Goal: Communication & Community: Answer question/provide support

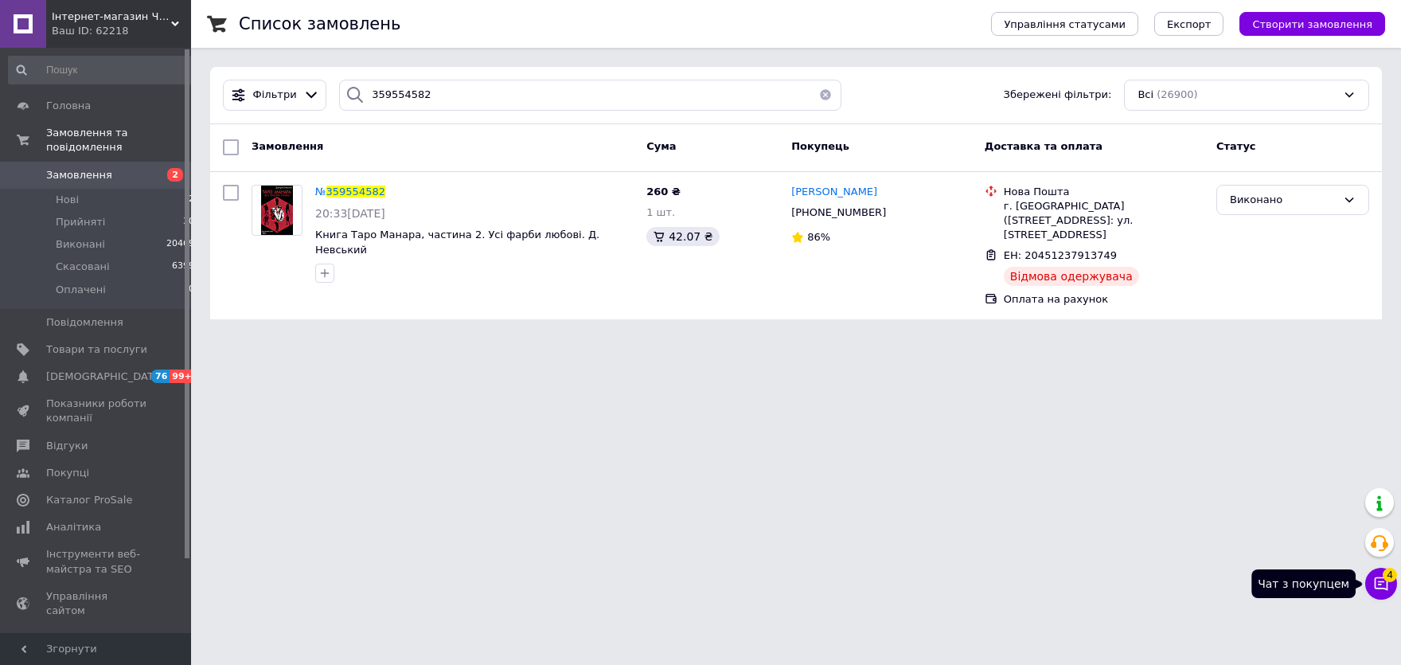
click at [1383, 583] on icon at bounding box center [1382, 584] width 14 height 14
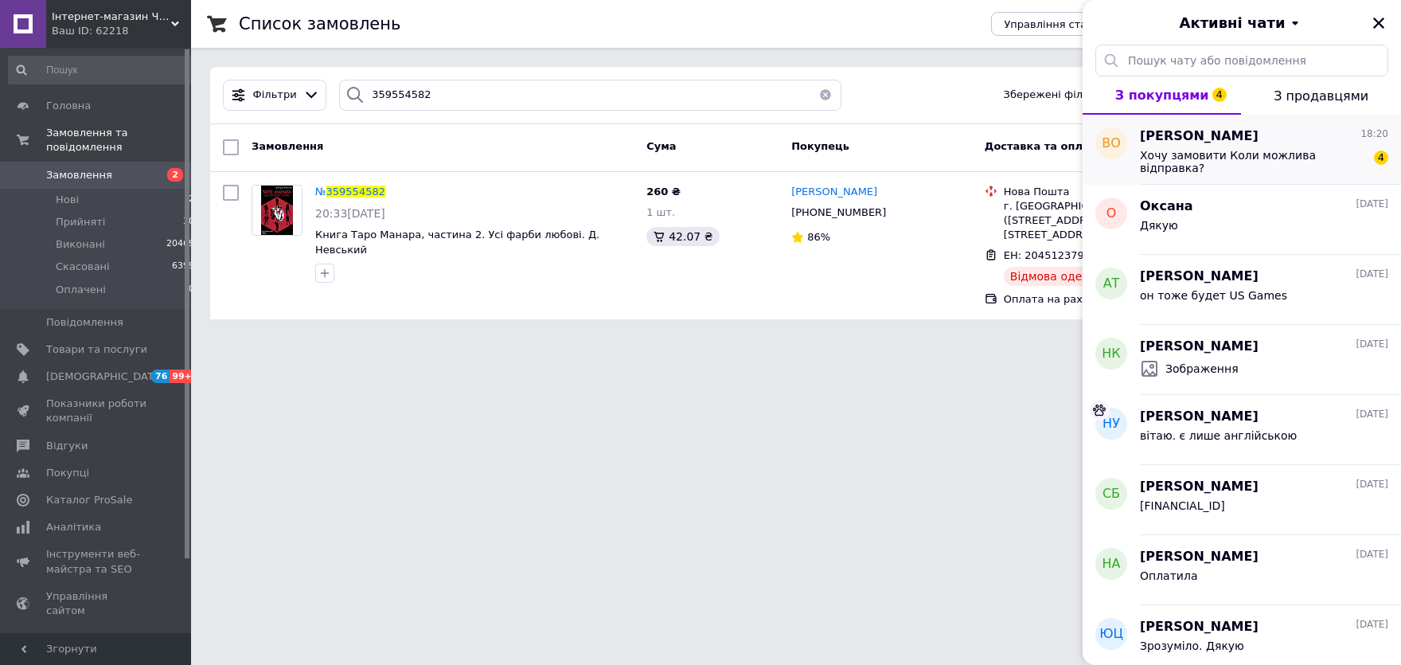
click at [1229, 146] on div "Хочу замовити Коли можлива відправка? 4" at bounding box center [1264, 160] width 248 height 29
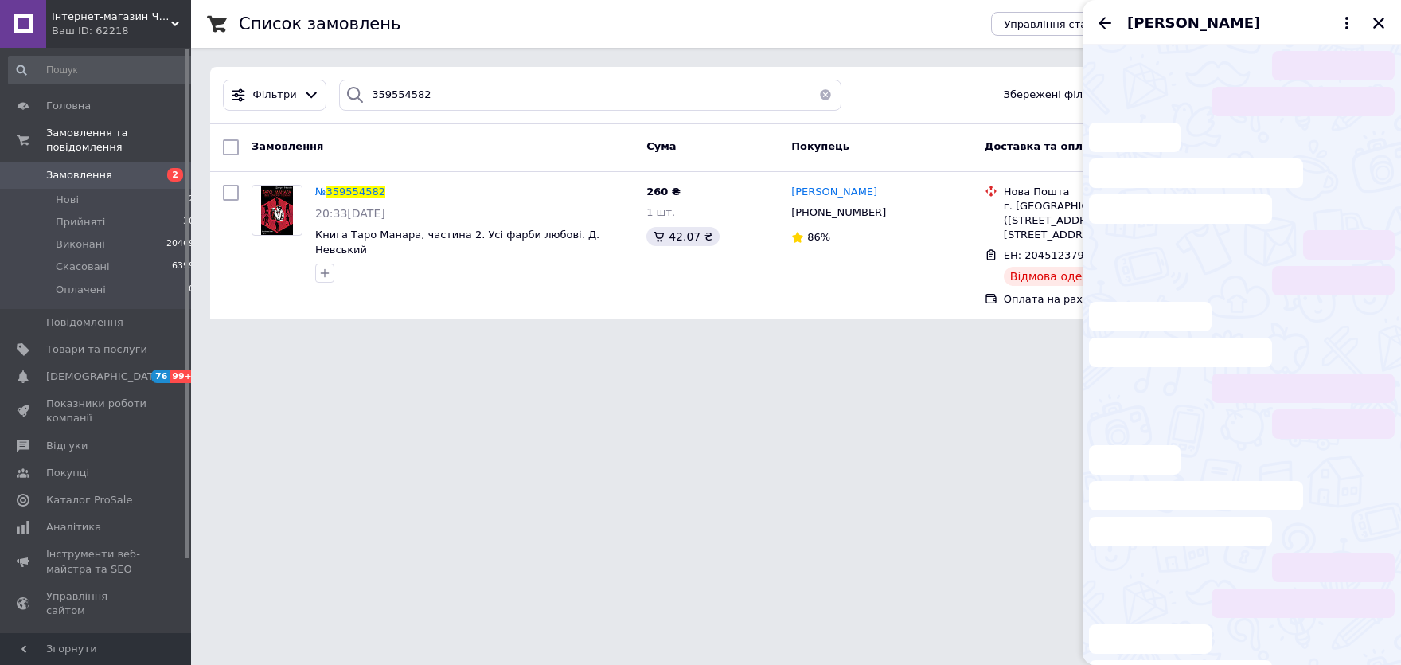
scroll to position [60, 0]
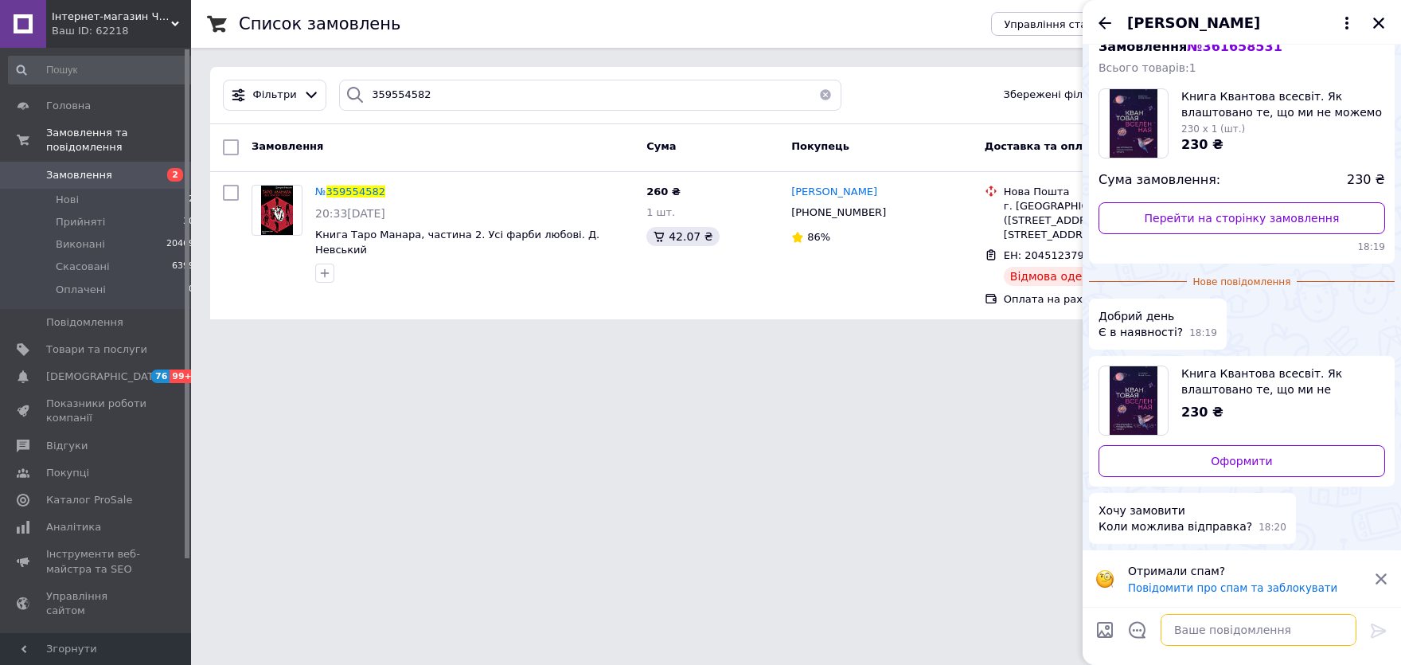
click at [1231, 634] on textarea at bounding box center [1259, 630] width 196 height 32
click at [1204, 625] on textarea at bounding box center [1259, 630] width 196 height 32
click at [1206, 628] on textarea at bounding box center [1259, 630] width 196 height 32
click at [1224, 623] on textarea at bounding box center [1259, 630] width 196 height 32
type textarea "p"
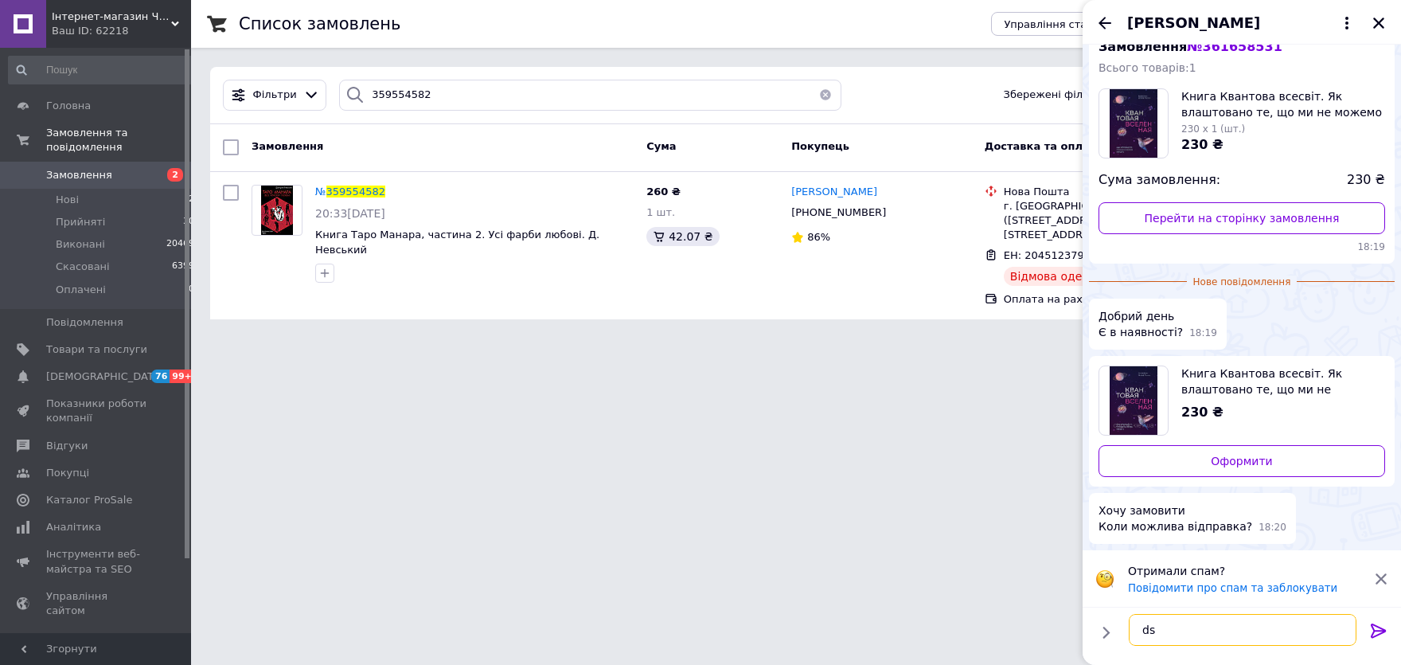
type textarea "d"
type textarea "вітаю завтра можемо відправити"
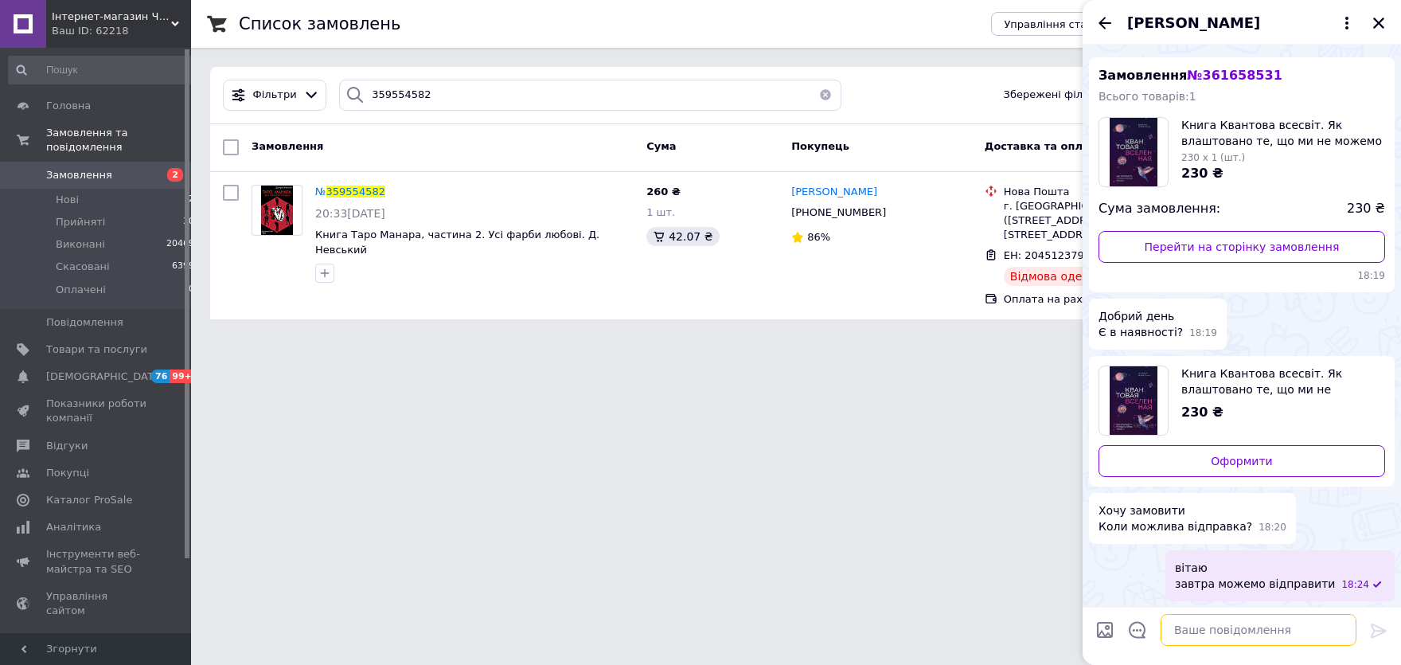
scroll to position [0, 0]
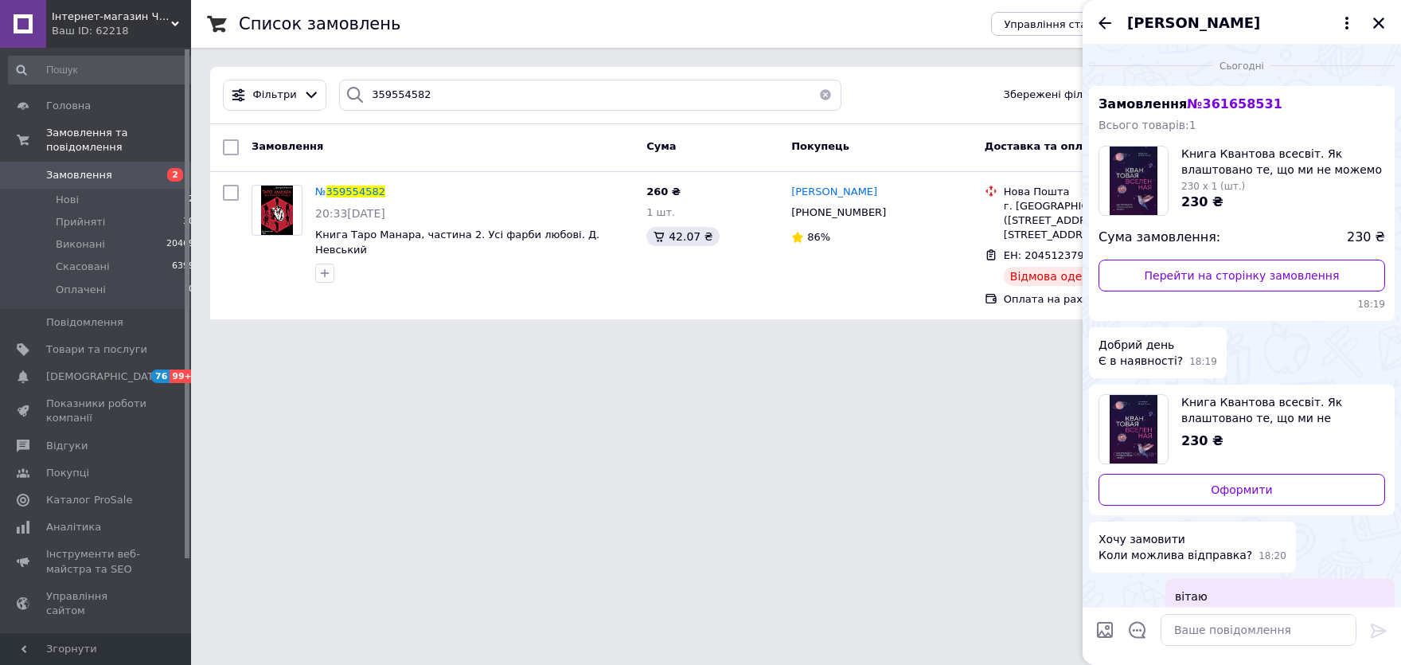
click at [1245, 109] on span "№ 361658531" at bounding box center [1234, 103] width 95 height 15
copy span "№ 361658531"
click at [1194, 627] on textarea at bounding box center [1259, 630] width 196 height 32
paste textarea "Zamovlennya 361658531 Suma: 230 grn. FOP Musalimova IBAN: [FINANCIAL_ID] IPN (E…"
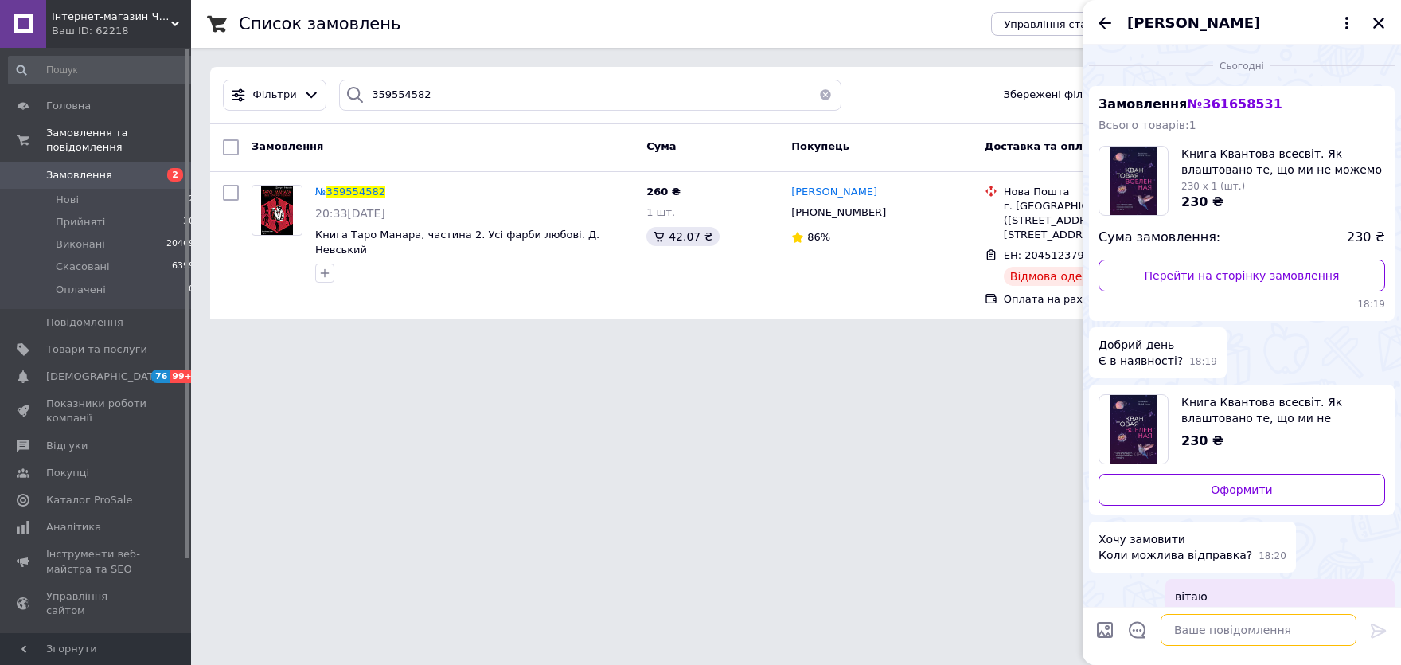
type textarea "Zamovlennya 361658531 Suma: 230 grn. FOP Musalimova IBAN: [FINANCIAL_ID] IPN (E…"
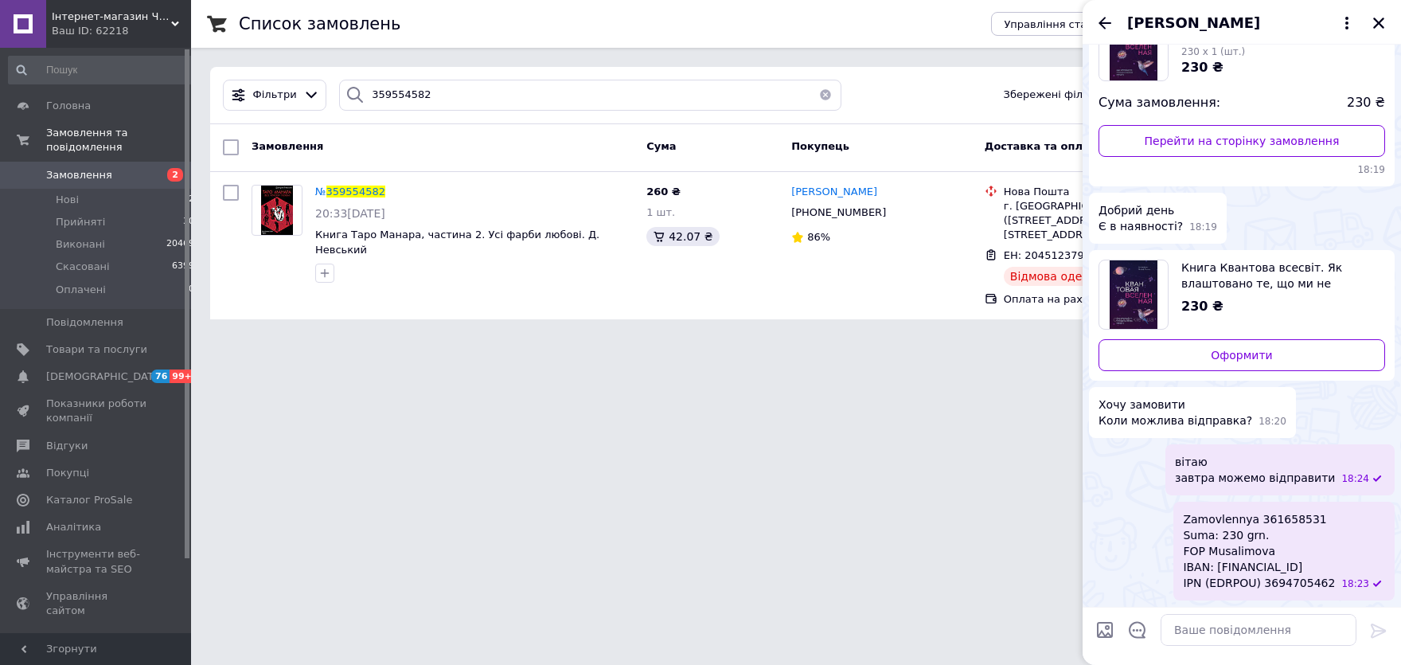
click at [1219, 550] on span "Zamovlennya 361658531 Suma: 230 grn. FOP Musalimova IBAN: [FINANCIAL_ID] IPN (E…" at bounding box center [1259, 551] width 152 height 80
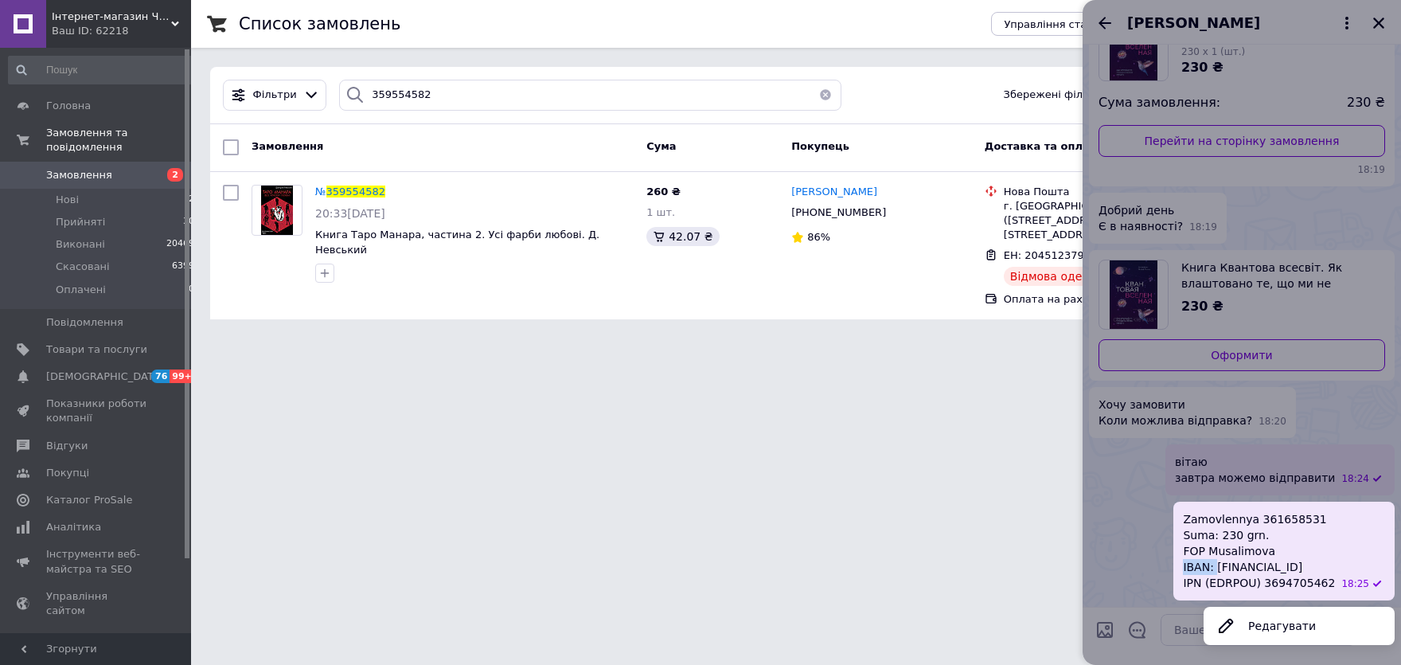
copy span "IBAN:"
click at [1182, 623] on div at bounding box center [1242, 332] width 318 height 665
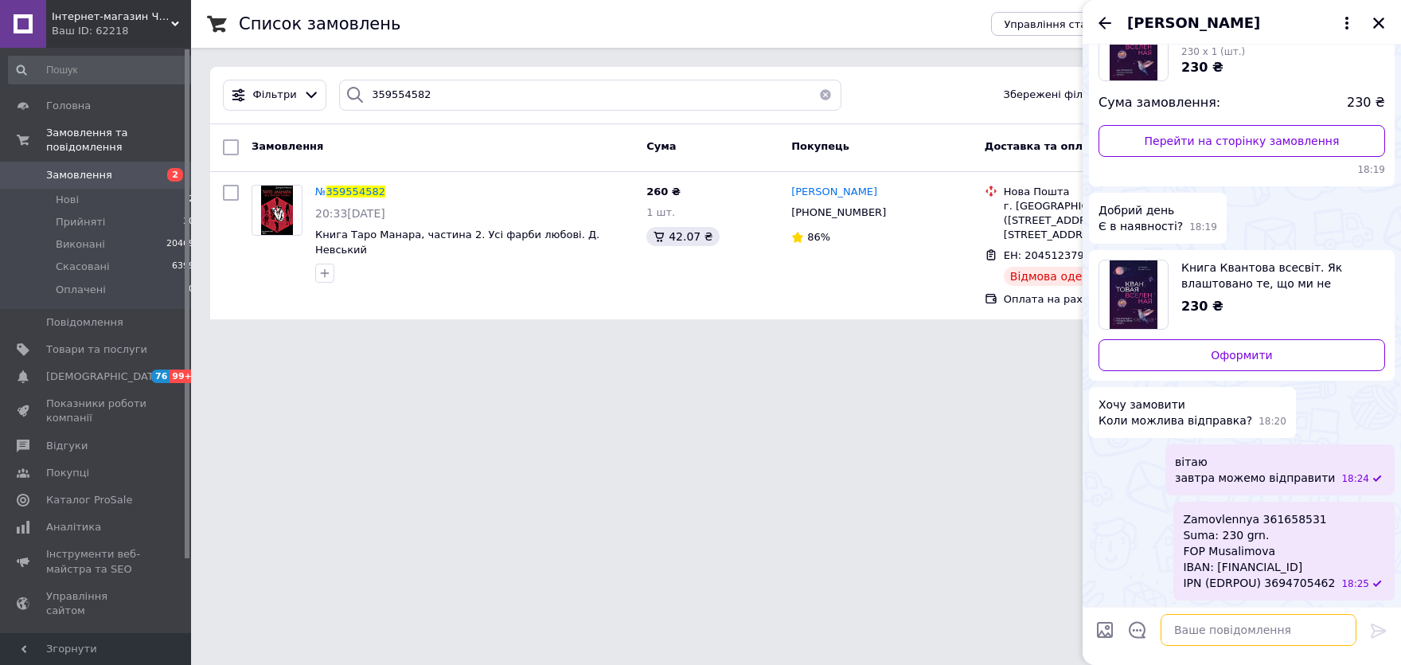
click at [1180, 627] on textarea at bounding box center [1259, 630] width 196 height 32
paste textarea "[FINANCIAL_ID]"
type textarea "[FINANCIAL_ID]"
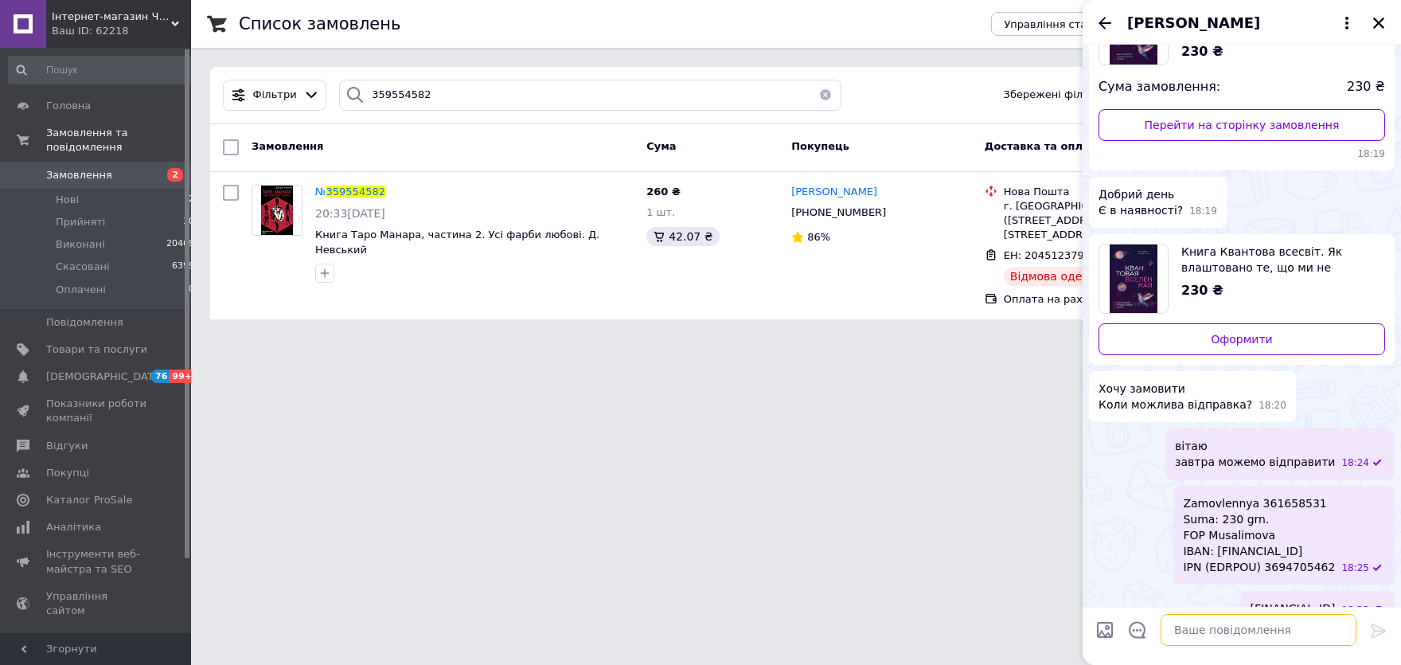
scroll to position [209, 0]
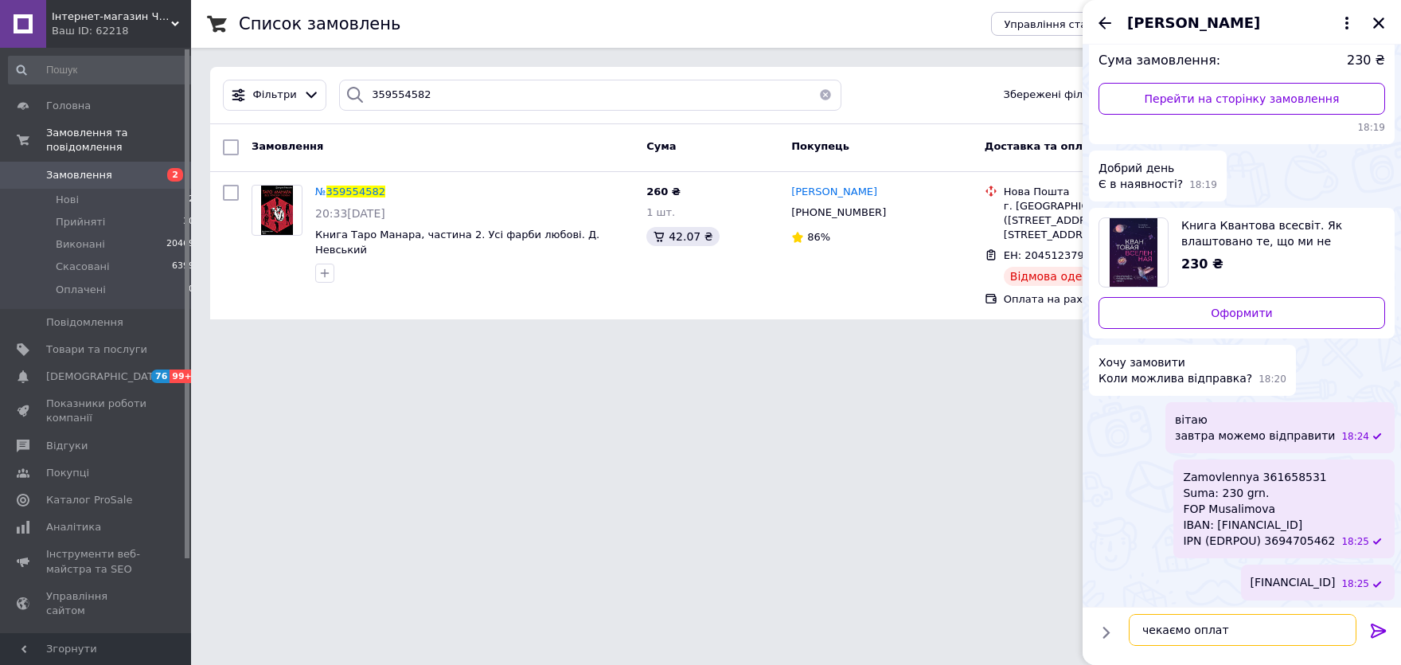
type textarea "чекаємо оплату"
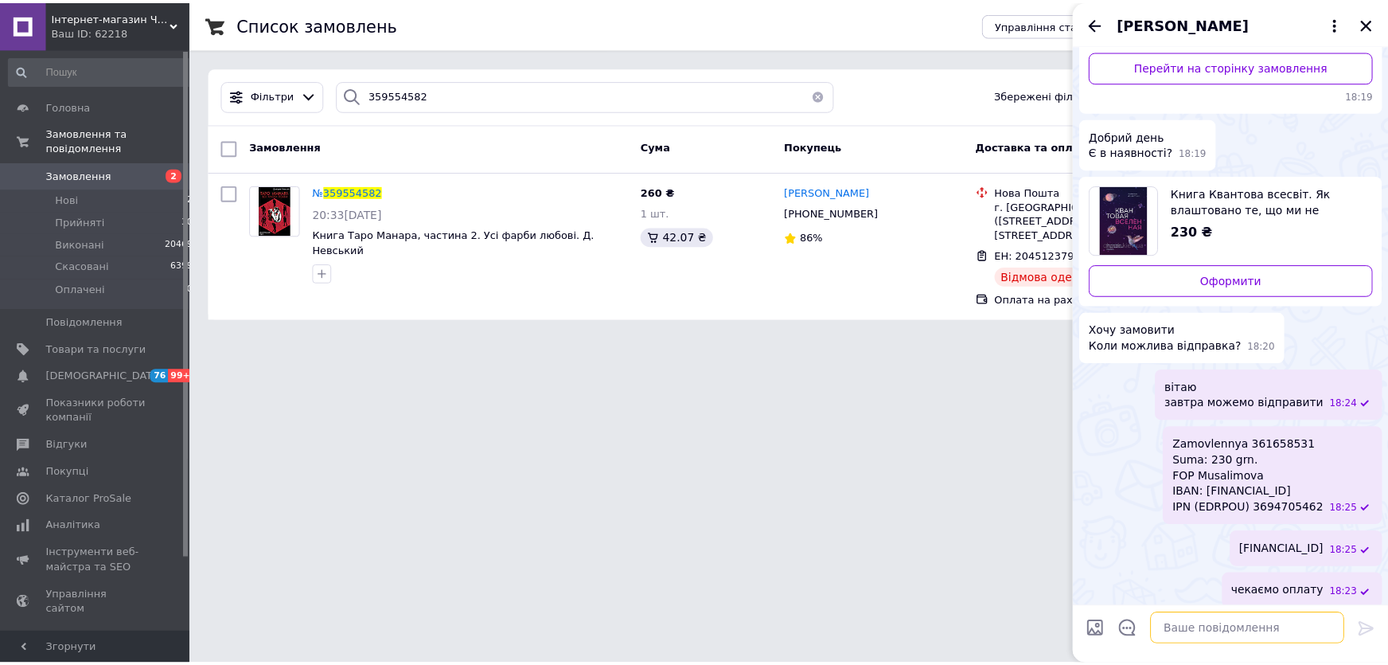
scroll to position [252, 0]
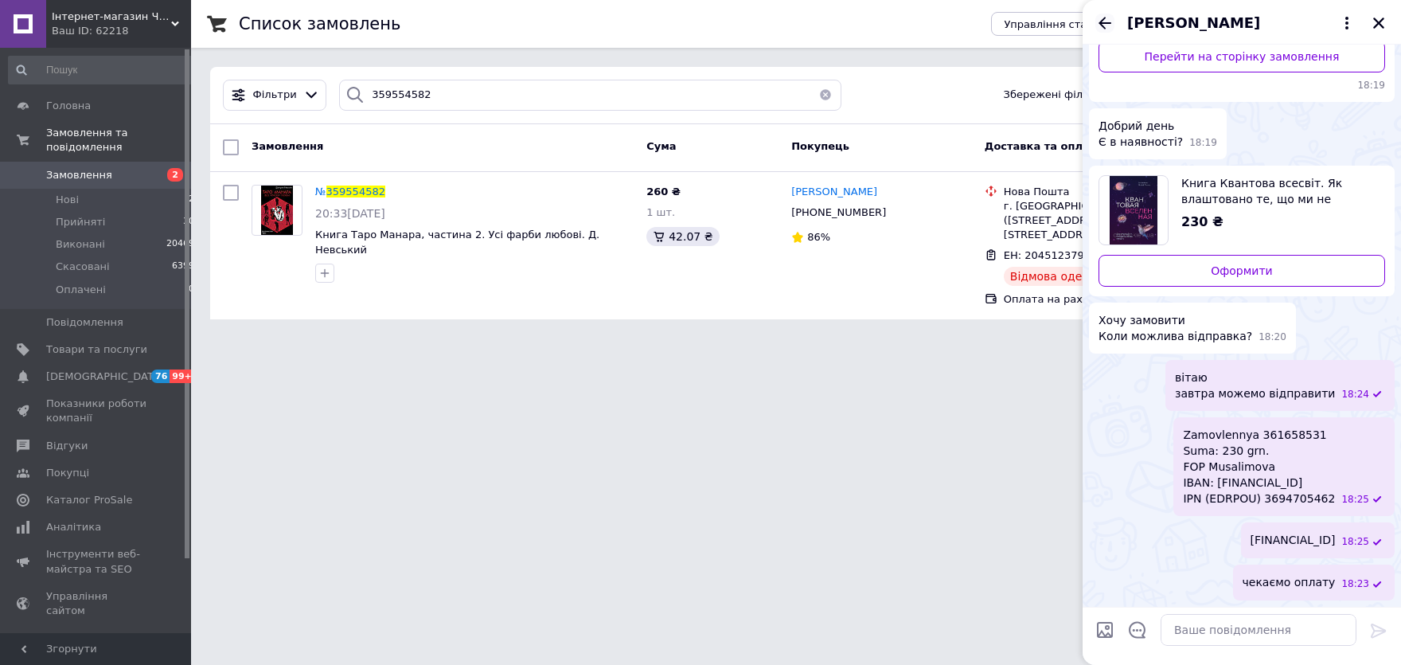
drag, startPoint x: 1103, startPoint y: 27, endPoint x: 1116, endPoint y: 44, distance: 21.5
click at [1103, 26] on icon "Назад" at bounding box center [1104, 23] width 19 height 19
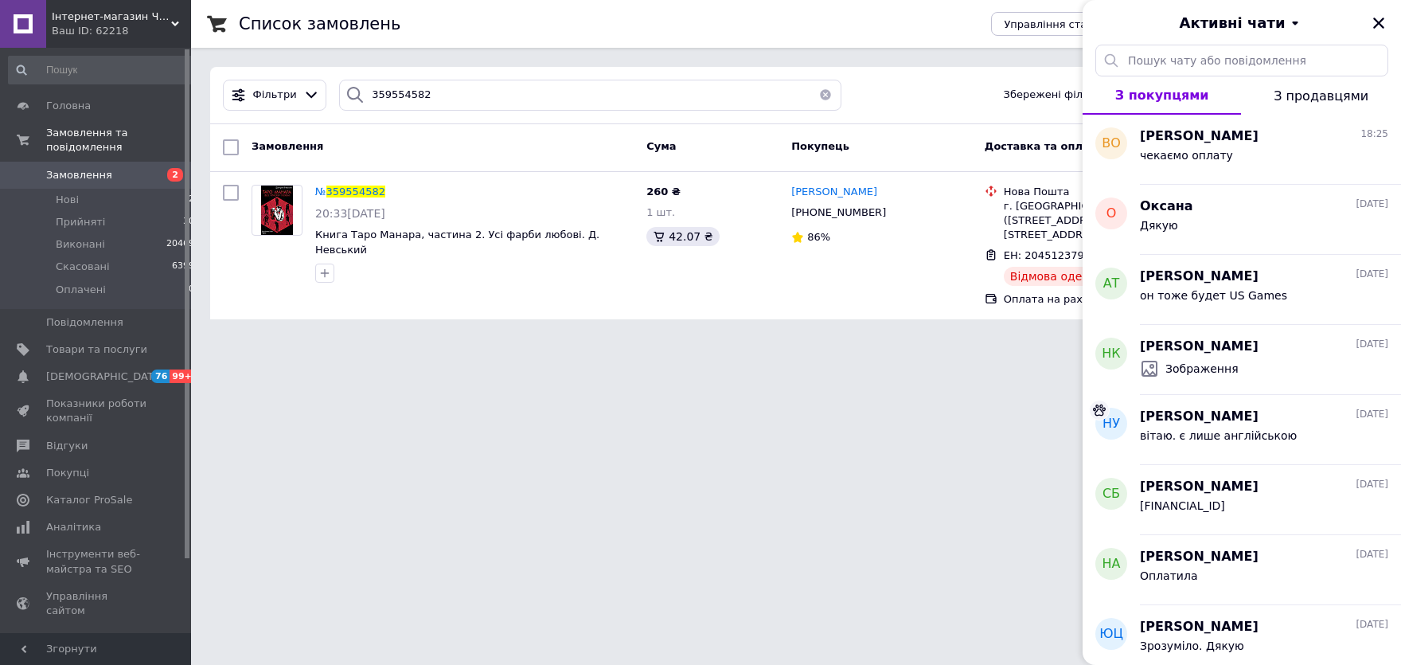
click at [1389, 25] on div "Активні чати" at bounding box center [1242, 22] width 318 height 45
click at [1374, 21] on icon "Закрити" at bounding box center [1379, 23] width 14 height 14
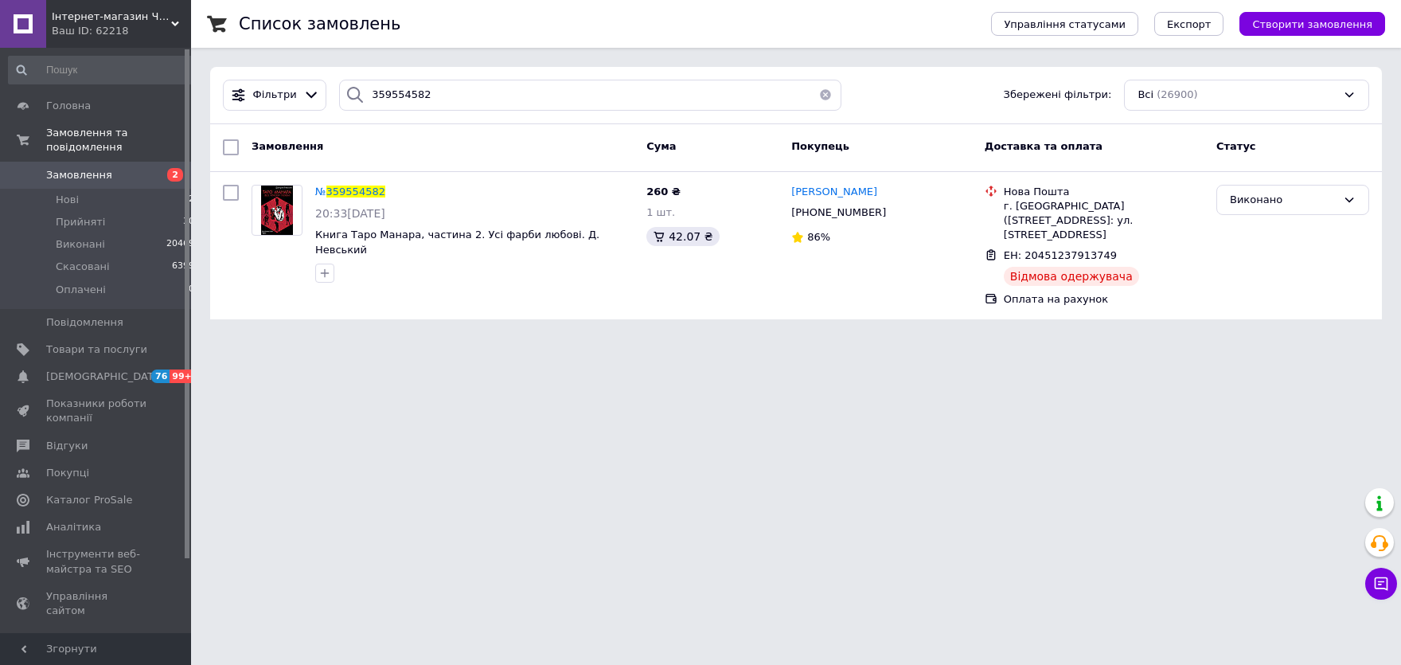
click at [767, 338] on html "Інтернет-магазин Чпок Ваш ID: 62218 Сайт Інтернет-магазин Чпок Кабінет покупця …" at bounding box center [700, 169] width 1401 height 338
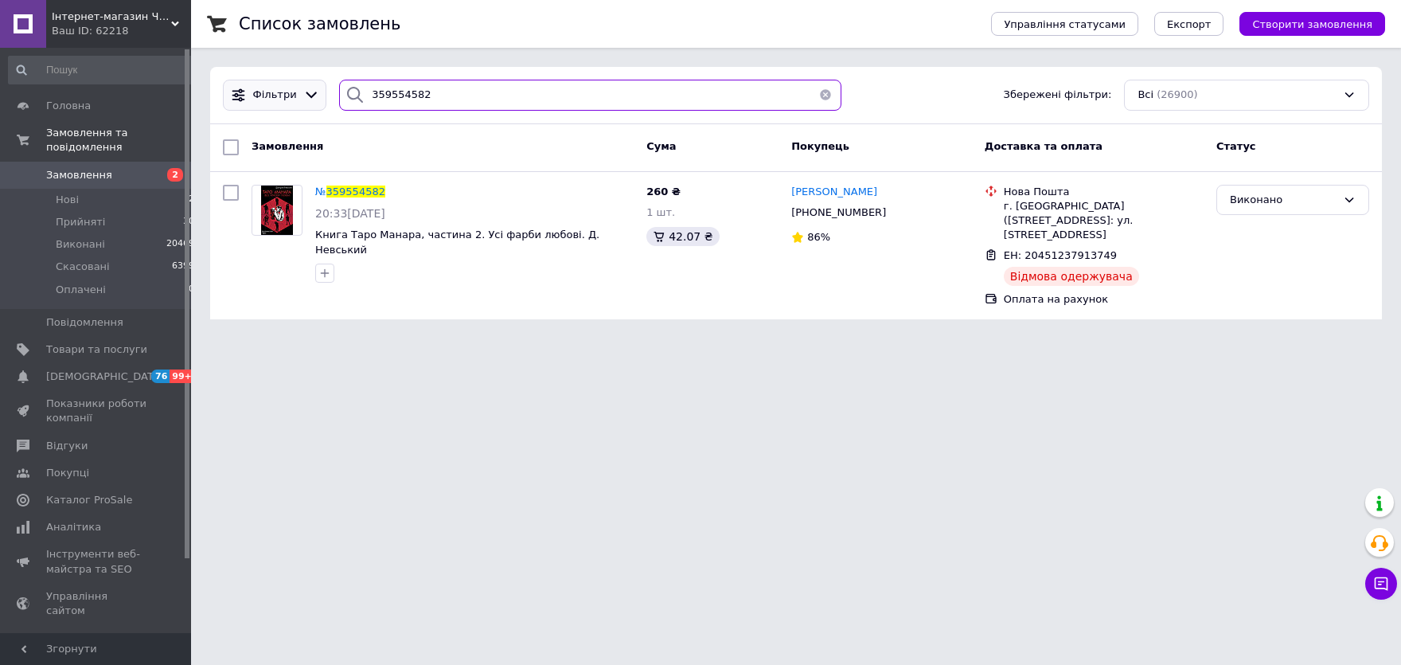
click at [339, 105] on input "359554582" at bounding box center [590, 95] width 502 height 31
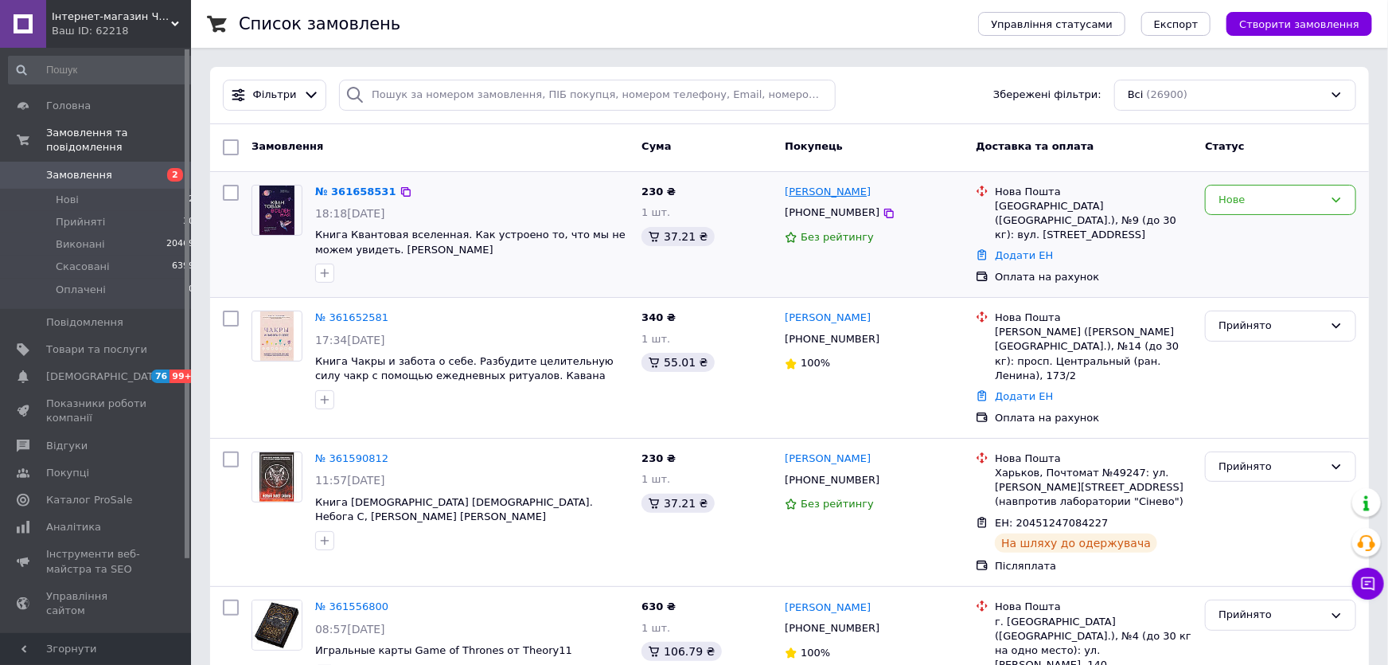
click at [841, 191] on link "[PERSON_NAME]" at bounding box center [828, 192] width 86 height 15
click at [1376, 583] on icon at bounding box center [1369, 584] width 16 height 16
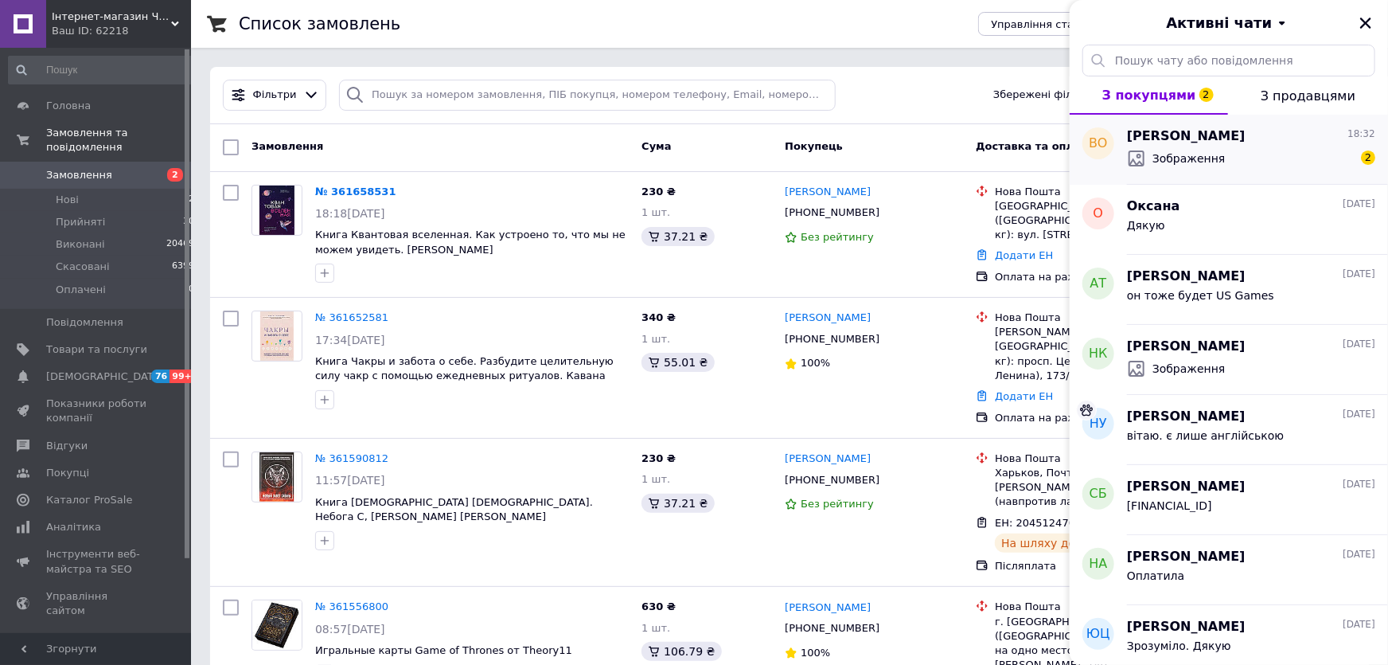
click at [1199, 158] on span "Зображення" at bounding box center [1189, 158] width 73 height 16
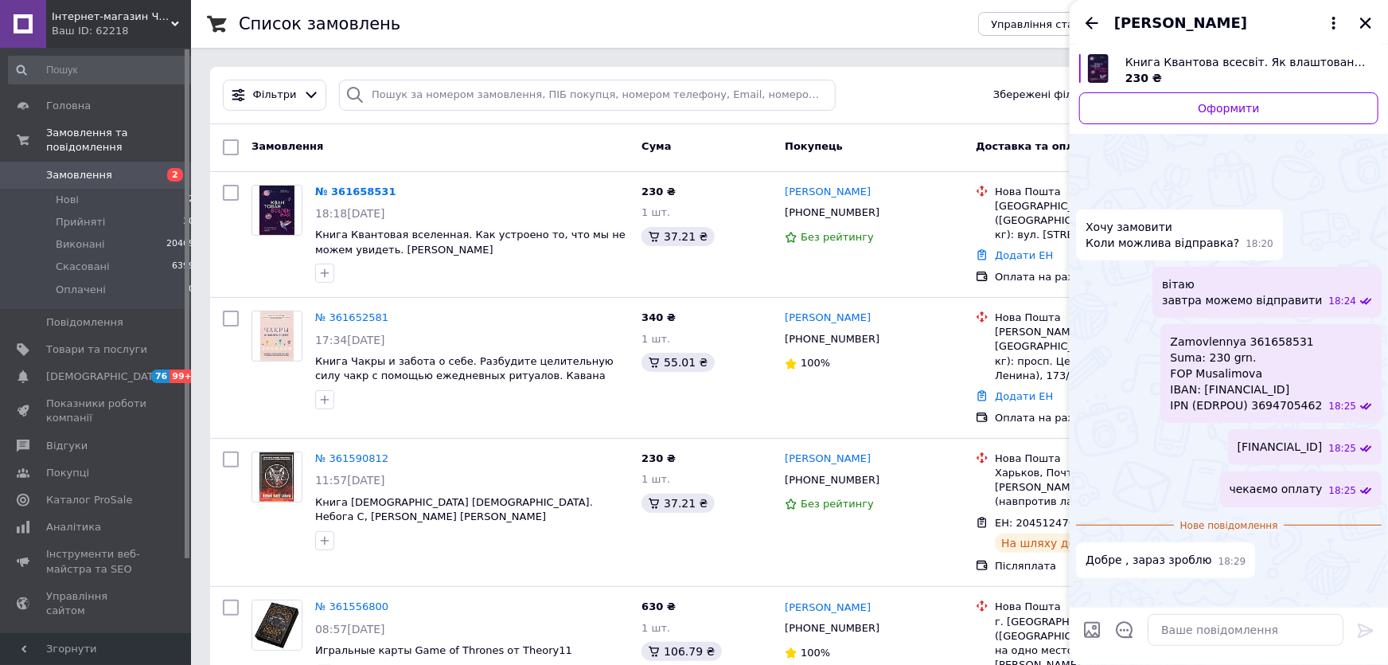
scroll to position [526, 0]
